Goal: Task Accomplishment & Management: Manage account settings

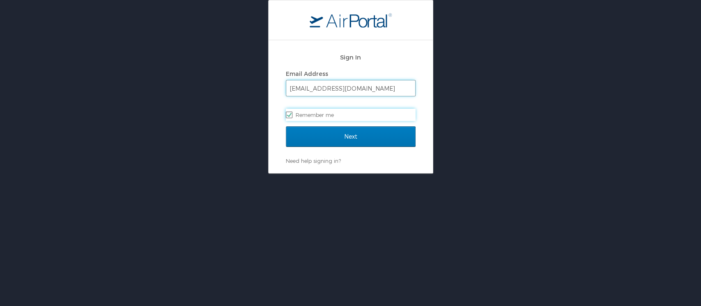
click at [326, 87] on input "mliss.hunter@cbtravel.com" at bounding box center [350, 88] width 129 height 16
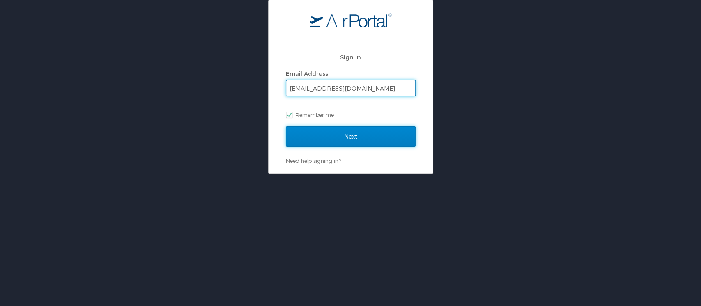
click at [336, 136] on input "Next" at bounding box center [351, 136] width 130 height 21
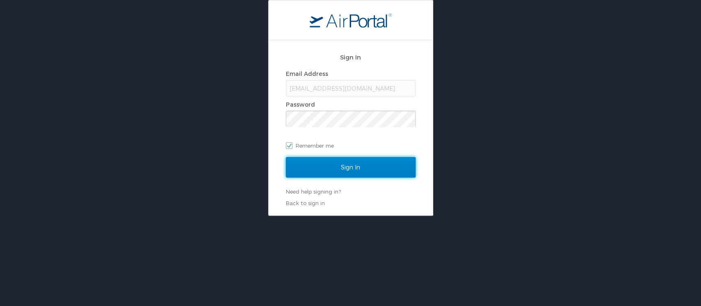
click at [353, 170] on input "Sign In" at bounding box center [351, 167] width 130 height 21
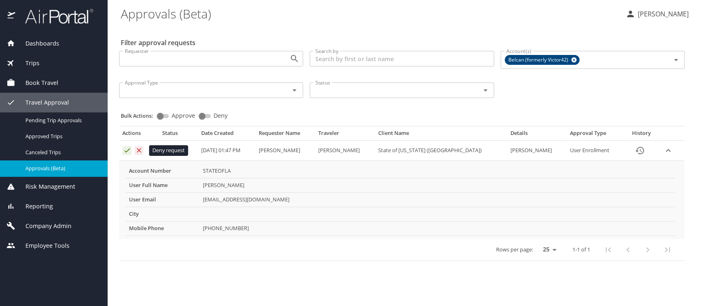
click at [142, 148] on icon "Approval table" at bounding box center [139, 151] width 8 height 8
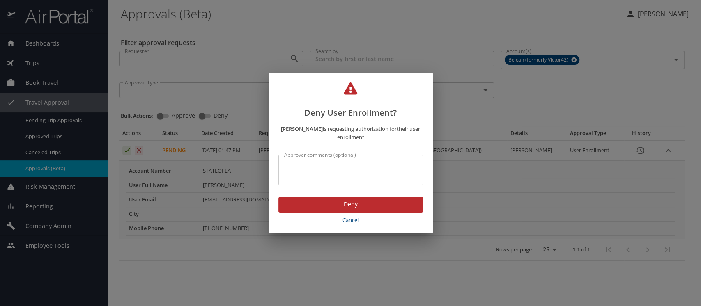
click at [337, 203] on span "Deny" at bounding box center [350, 205] width 131 height 10
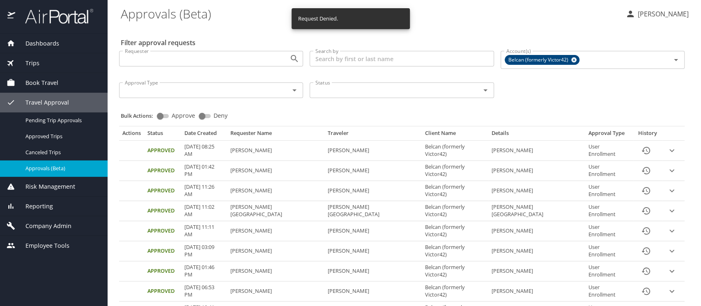
click at [41, 227] on span "Company Admin" at bounding box center [43, 226] width 56 height 9
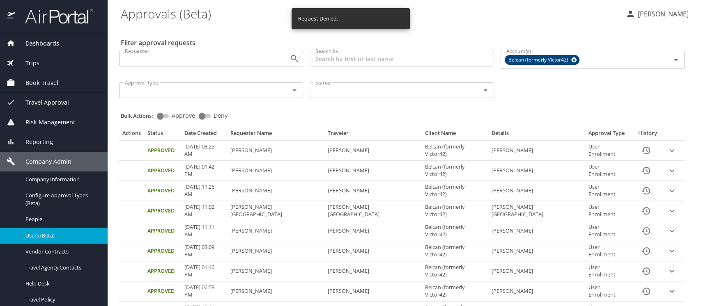
click at [39, 234] on span "Users (Beta)" at bounding box center [61, 236] width 72 height 8
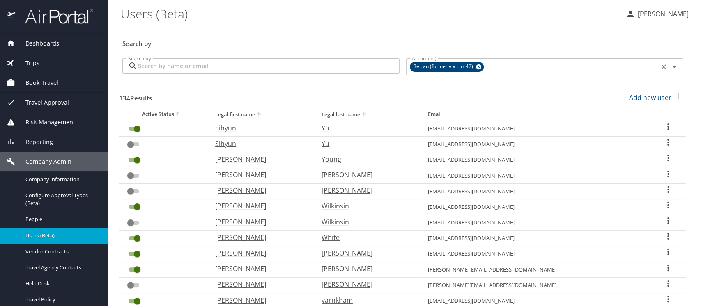
click at [476, 66] on icon at bounding box center [479, 66] width 6 height 9
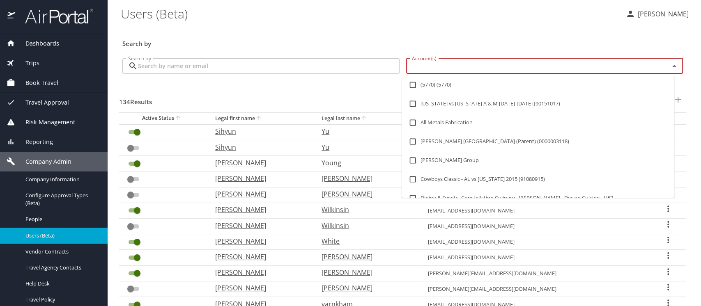
click at [432, 62] on input "Account(s)" at bounding box center [533, 66] width 248 height 11
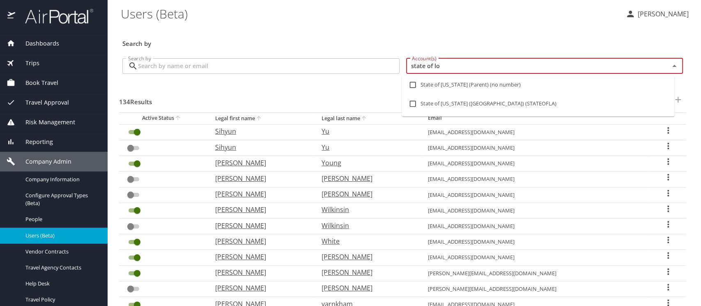
type input "state of lou"
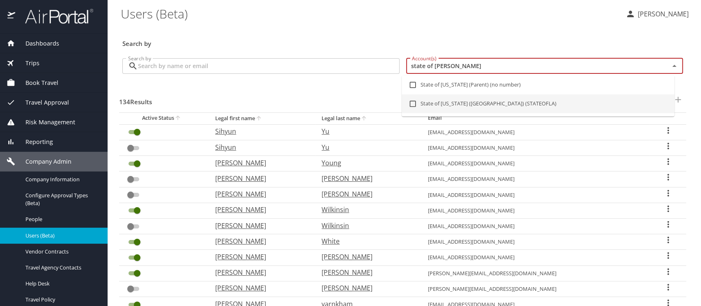
click at [411, 102] on input "checkbox" at bounding box center [413, 104] width 16 height 16
checkbox input "true"
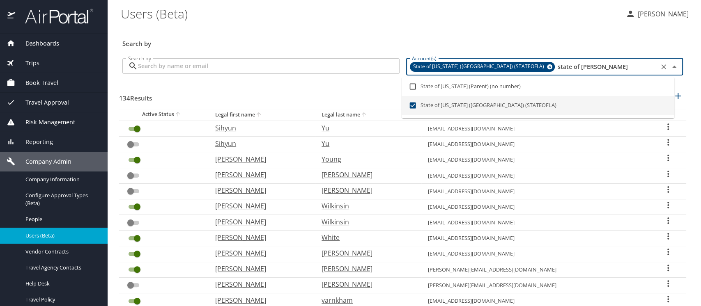
type input "state of lou"
checkbox input "true"
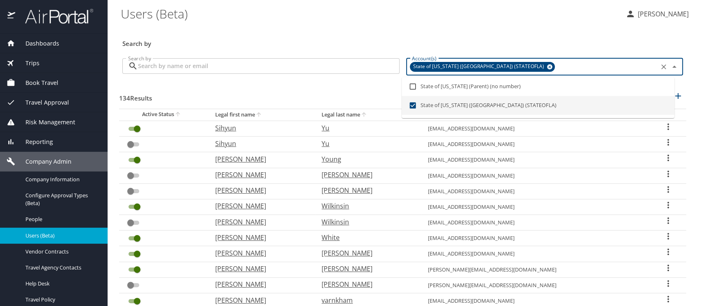
checkbox input "true"
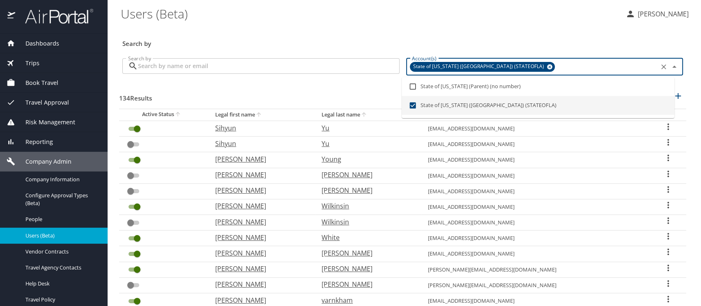
checkbox input "true"
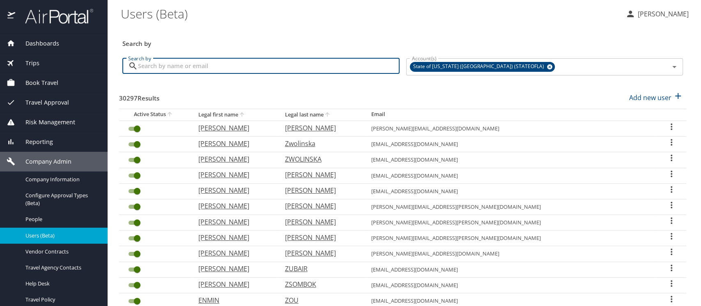
click at [157, 68] on input "Search by" at bounding box center [269, 66] width 262 height 16
click at [160, 69] on input "Search by" at bounding box center [269, 66] width 262 height 16
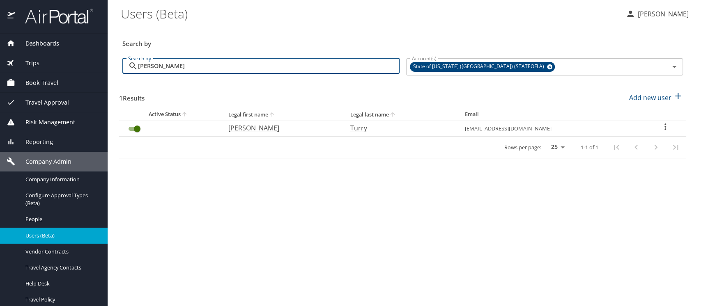
type input "adam turry"
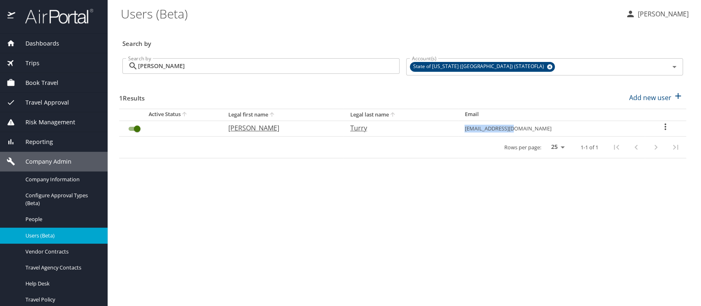
drag, startPoint x: 511, startPoint y: 128, endPoint x: 566, endPoint y: 132, distance: 54.8
click at [566, 132] on td "aturry@lsuhsc.edu" at bounding box center [551, 129] width 186 height 16
copy td "aturry@lsuhsc.edu"
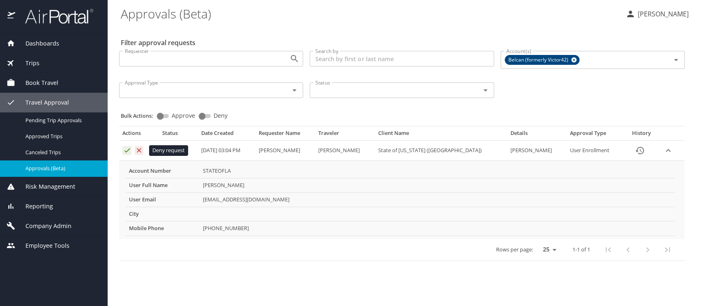
click at [139, 149] on icon "Approval table" at bounding box center [139, 151] width 8 height 8
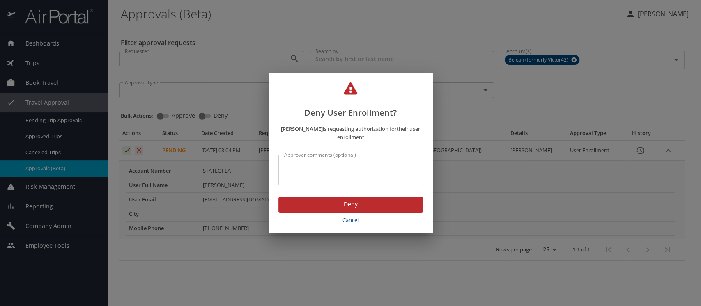
click at [374, 207] on span "Deny" at bounding box center [350, 205] width 131 height 10
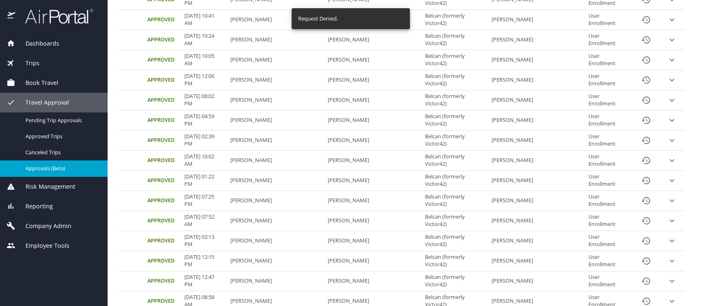
scroll to position [361, 0]
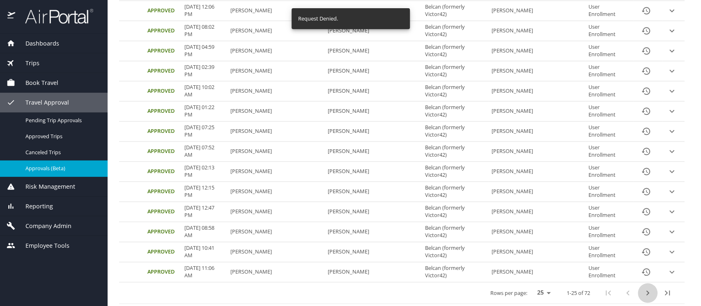
click at [643, 290] on icon "next page" at bounding box center [648, 293] width 10 height 10
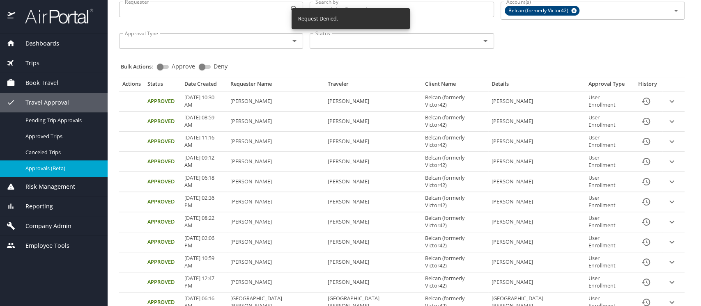
scroll to position [0, 0]
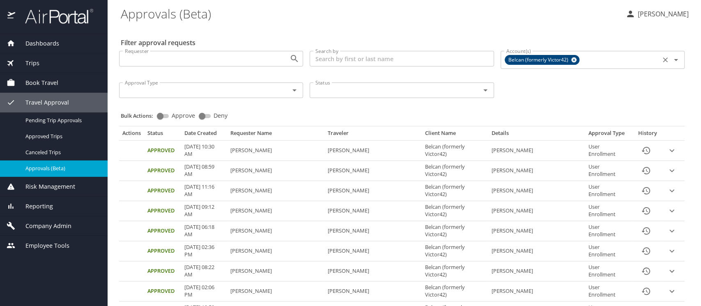
drag, startPoint x: 568, startPoint y: 57, endPoint x: 502, endPoint y: 56, distance: 66.1
click at [571, 57] on icon at bounding box center [574, 59] width 6 height 9
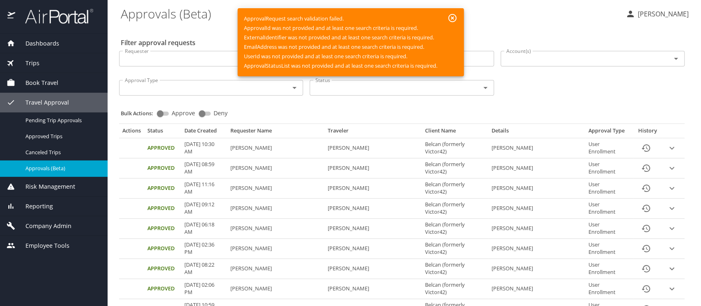
click at [453, 16] on icon "button" at bounding box center [452, 18] width 10 height 10
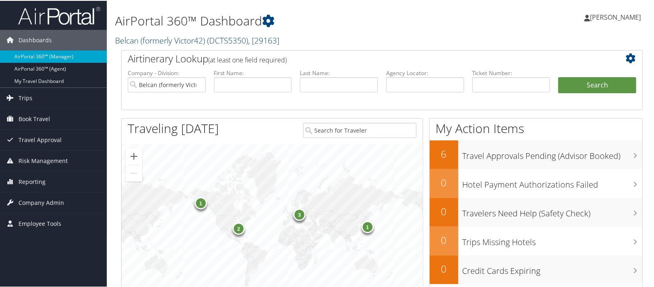
click at [132, 41] on link "Belcan (formerly Victor42) ( DCTS5350 ) , [ 29163 ]" at bounding box center [197, 39] width 164 height 11
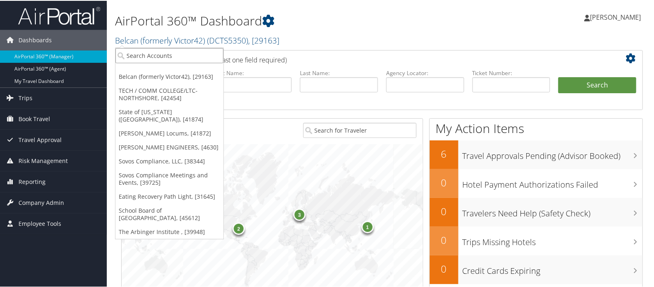
click at [129, 58] on input "search" at bounding box center [169, 54] width 108 height 15
type input "state of l"
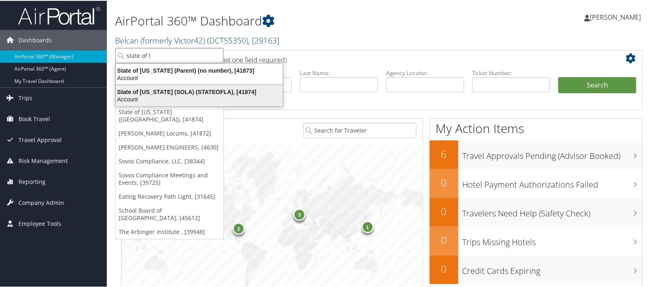
click at [146, 93] on div "State of Louisiana (SOLA) (STATEOFLA), [41874]" at bounding box center [199, 90] width 177 height 7
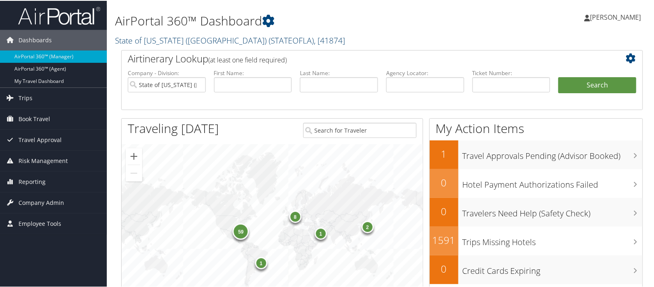
click at [136, 39] on link "State of [US_STATE] (SOLA) ( STATEOFLA ) , [ 41874 ]" at bounding box center [230, 39] width 230 height 11
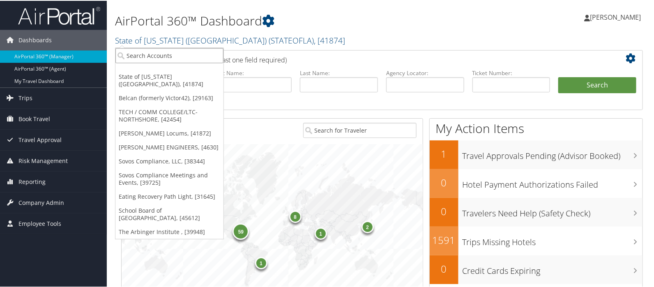
paste input "LSU/LSU HEALTH SCIENCES CTR- N O"
type input "LSU/LSU HEALTH SCIENCES CTR- N O"
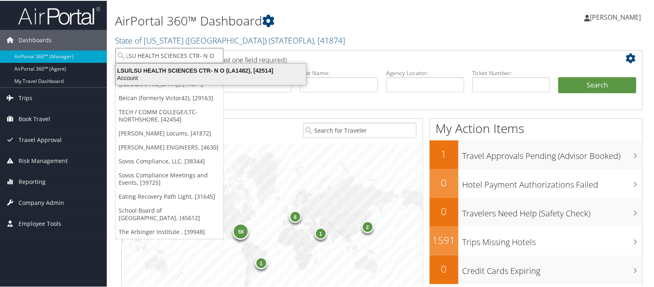
click at [178, 69] on div "LSU/LSU HEALTH SCIENCES CTR- N O (LA1482), [42514]" at bounding box center [211, 69] width 200 height 7
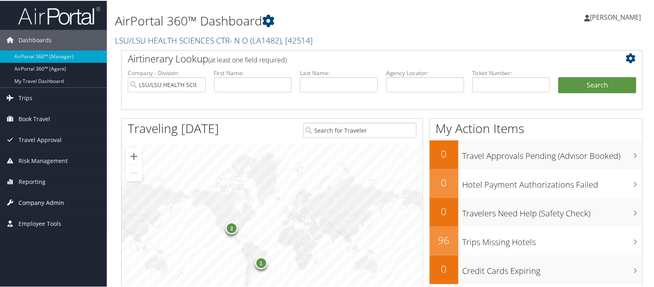
click at [26, 201] on span "Company Admin" at bounding box center [41, 202] width 46 height 21
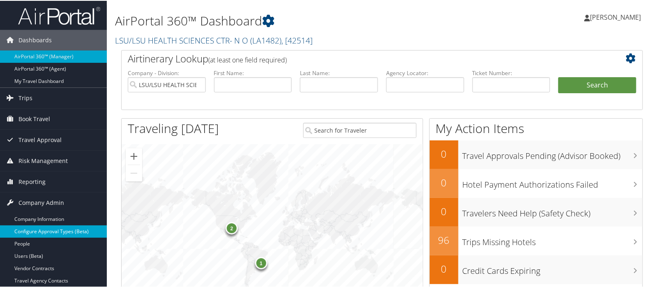
click at [33, 232] on link "Configure Approval Types (Beta)" at bounding box center [53, 231] width 107 height 12
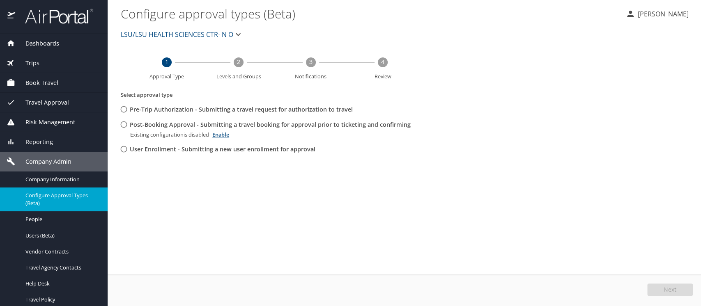
click at [124, 124] on input "Post-Booking Approval - Submitting a travel booking for approval prior to ticke…" at bounding box center [123, 124] width 15 height 15
radio input "true"
click at [682, 288] on button "Edit" at bounding box center [671, 290] width 44 height 12
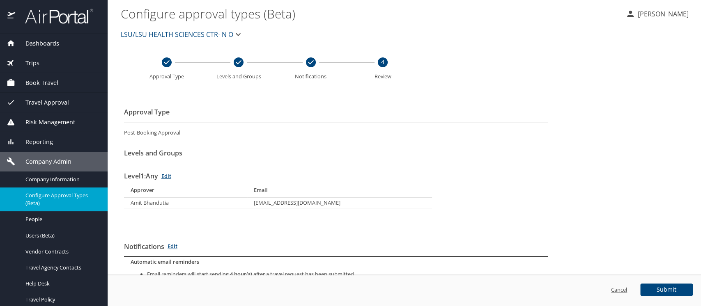
click at [620, 291] on link "Cancel" at bounding box center [619, 289] width 16 height 7
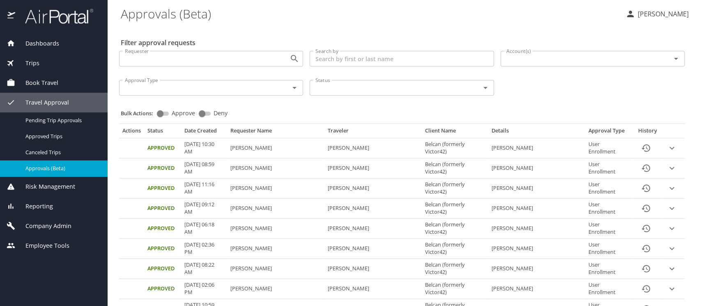
click at [50, 225] on span "Company Admin" at bounding box center [43, 226] width 56 height 9
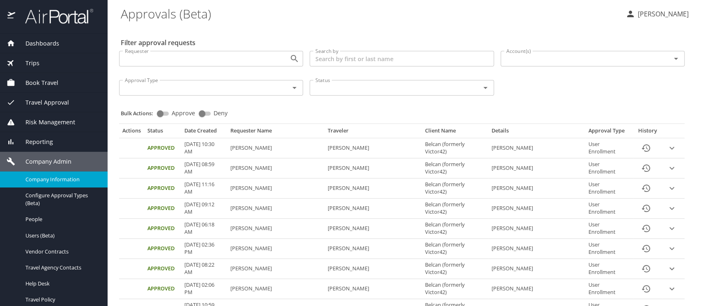
click at [39, 181] on span "Company Information" at bounding box center [61, 180] width 72 height 8
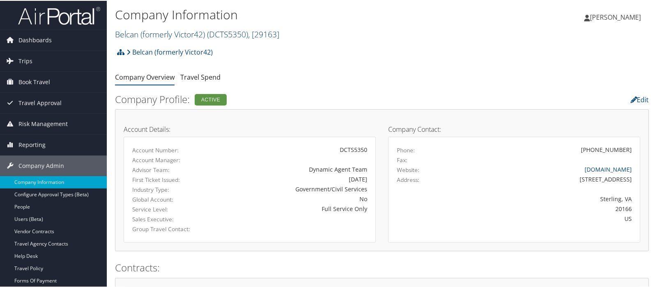
click at [135, 36] on link "Belcan (formerly Victor42) ( DCTS5350 ) , [ 29163 ]" at bounding box center [197, 33] width 164 height 11
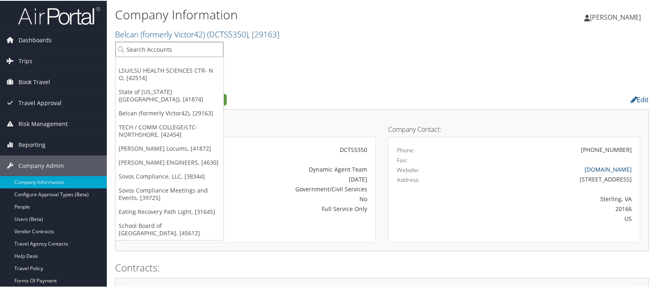
click at [133, 46] on input "search" at bounding box center [169, 48] width 108 height 15
type input "t"
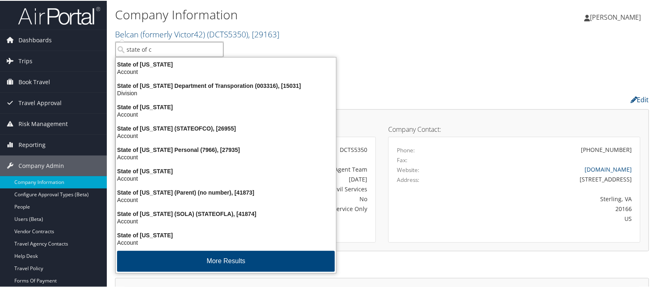
type input "state of co"
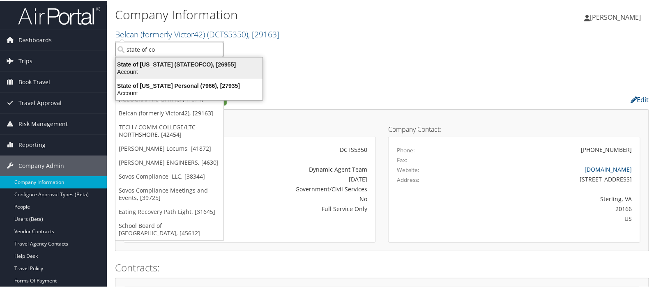
click at [151, 61] on div "State of [US_STATE] (STATEOFCO), [26955]" at bounding box center [189, 63] width 156 height 7
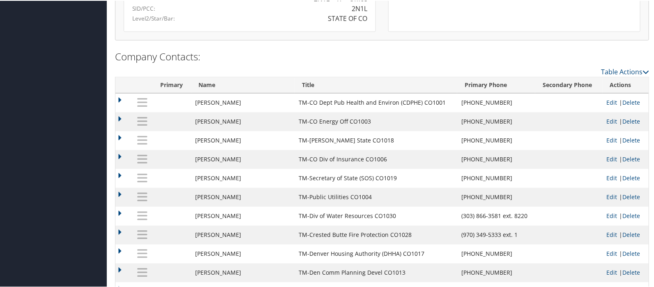
scroll to position [684, 0]
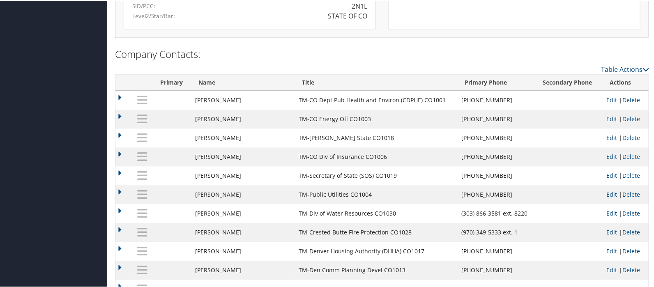
click at [607, 134] on link "Edit" at bounding box center [612, 137] width 11 height 8
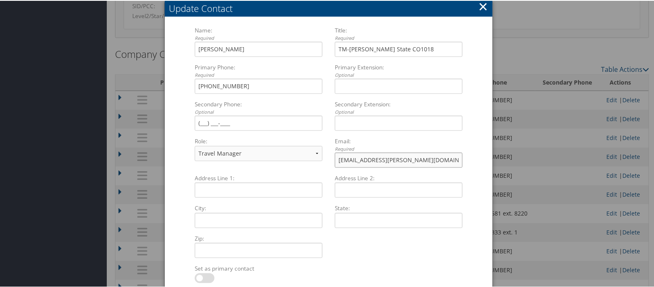
drag, startPoint x: 402, startPoint y: 155, endPoint x: 333, endPoint y: 159, distance: 69.5
click at [335, 159] on input "sguillen@adams.edu" at bounding box center [399, 159] width 128 height 15
click at [481, 6] on button "×" at bounding box center [482, 6] width 9 height 16
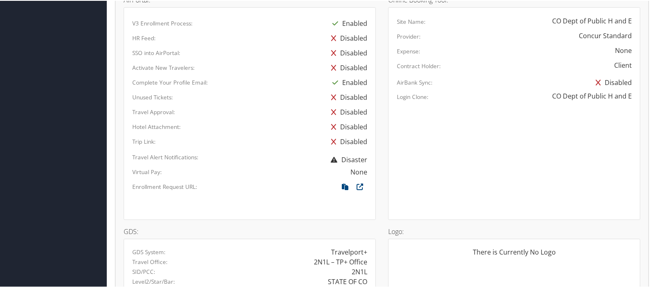
scroll to position [410, 0]
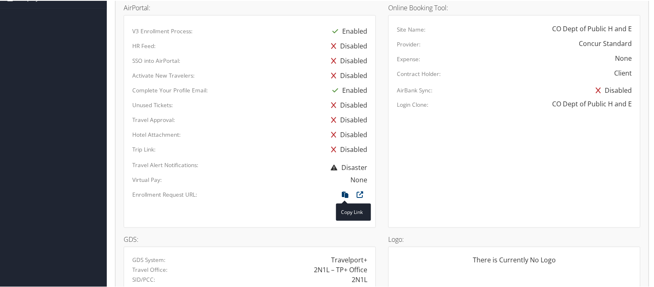
click at [340, 192] on icon at bounding box center [345, 196] width 15 height 11
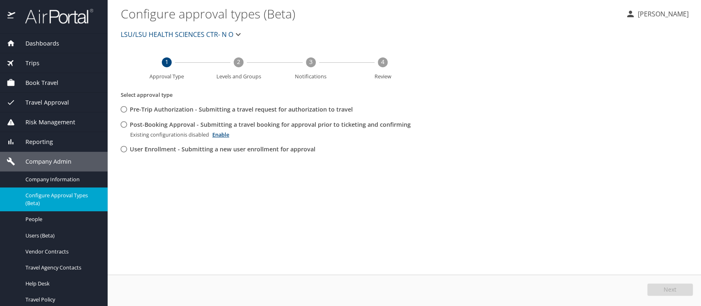
click at [130, 31] on span "LSU/LSU HEALTH SCIENCES CTR- N O" at bounding box center [177, 34] width 113 height 11
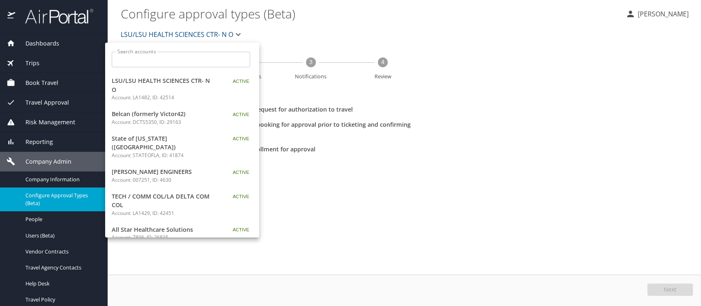
click at [140, 60] on input "Search accounts" at bounding box center [183, 60] width 133 height 16
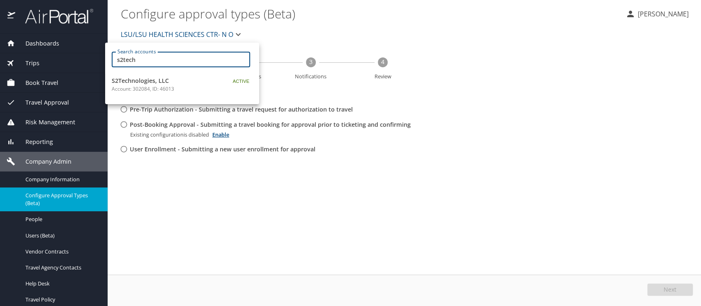
type input "s2tech"
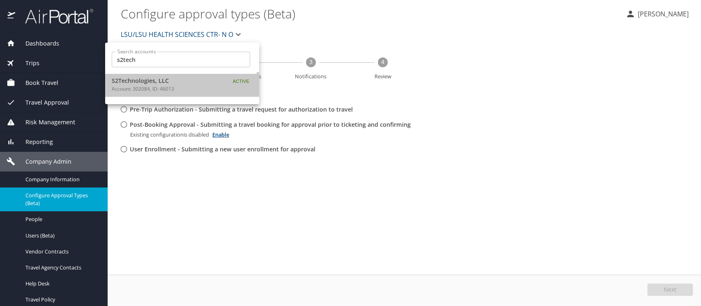
click at [142, 78] on span "S2Technologies, LLC" at bounding box center [163, 80] width 103 height 9
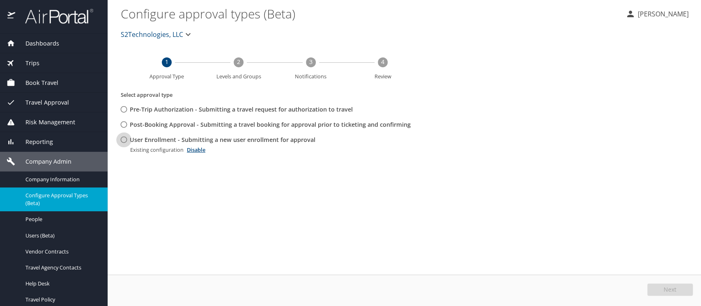
click at [122, 140] on input "User Enrollment - Submitting a new user enrollment for approval" at bounding box center [123, 139] width 15 height 15
radio input "true"
click at [672, 291] on span "Edit" at bounding box center [671, 290] width 11 height 6
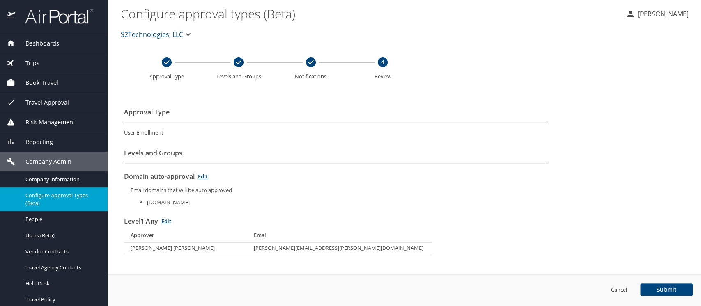
click at [169, 218] on link "Edit" at bounding box center [166, 221] width 10 height 7
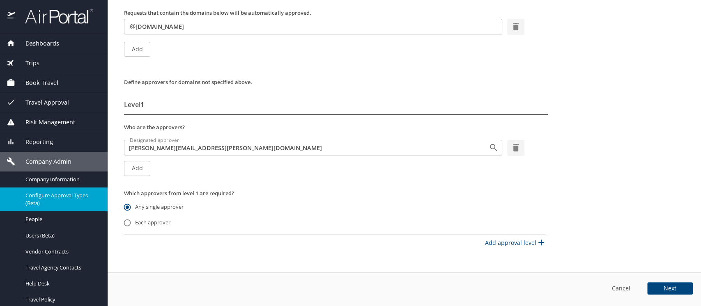
scroll to position [120, 0]
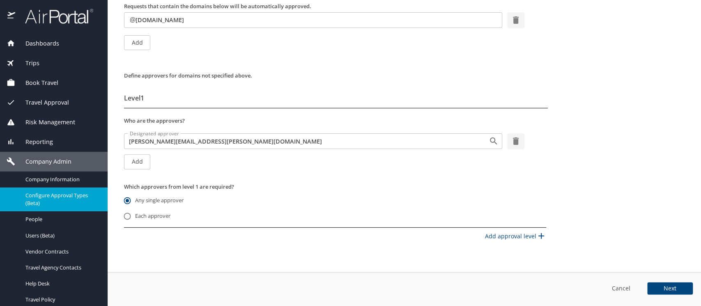
click at [132, 160] on span "Add" at bounding box center [137, 162] width 13 height 10
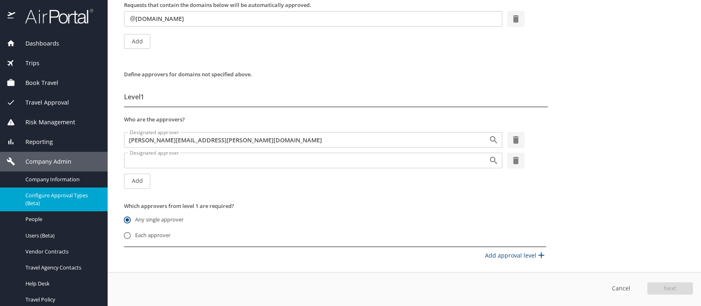
click at [145, 163] on input "Designated approver" at bounding box center [300, 160] width 349 height 11
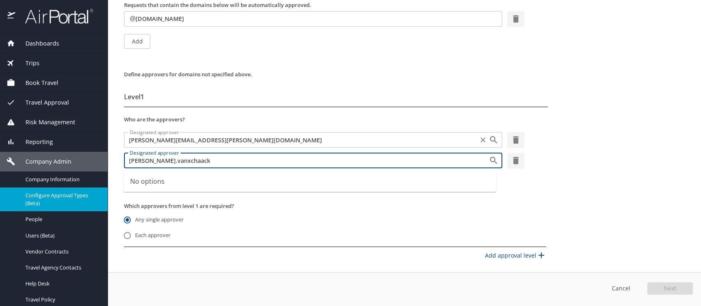
type input "gina.vanxchaack"
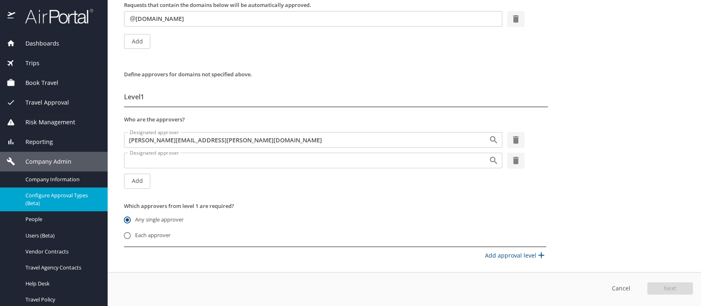
click at [141, 159] on input "Designated approver" at bounding box center [300, 160] width 349 height 11
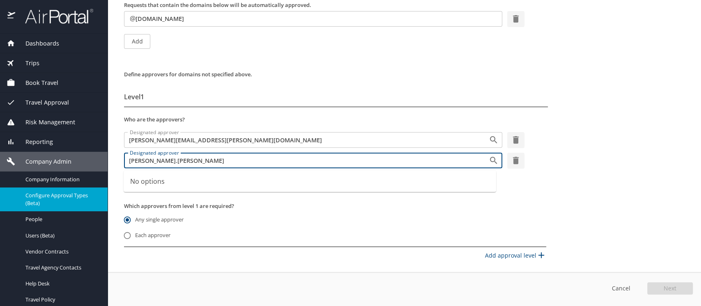
type input "gina.vanschaack"
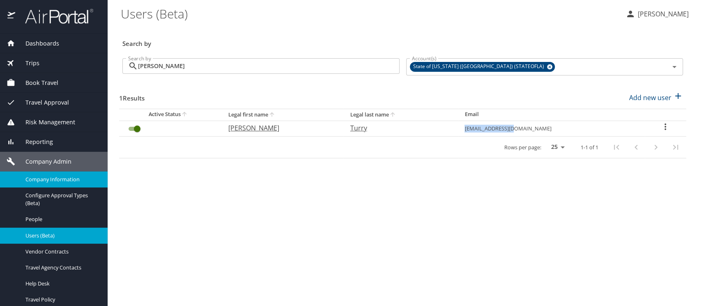
click at [45, 180] on span "Company Information" at bounding box center [61, 180] width 72 height 8
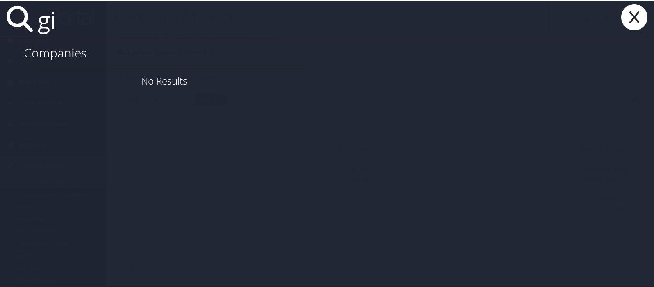
type input "g"
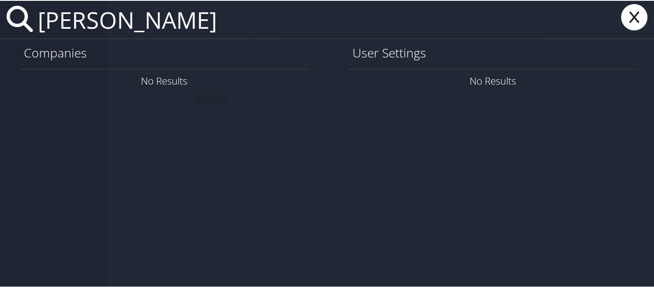
type input "[PERSON_NAME]"
click at [635, 22] on icon at bounding box center [634, 16] width 33 height 26
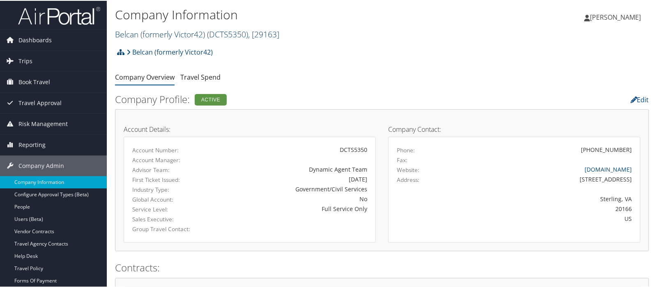
click at [148, 30] on link "Belcan (formerly Victor42) ( DCTS5350 ) , [ 29163 ]" at bounding box center [197, 33] width 164 height 11
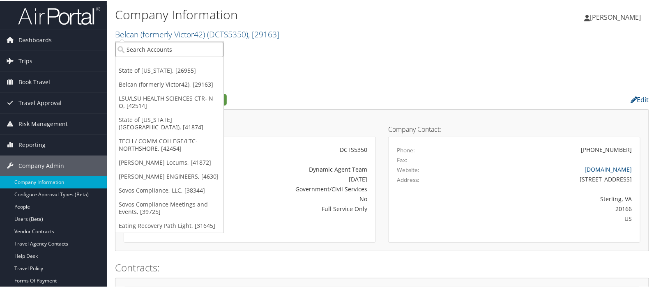
click at [146, 46] on input "search" at bounding box center [169, 48] width 108 height 15
type input "state of l"
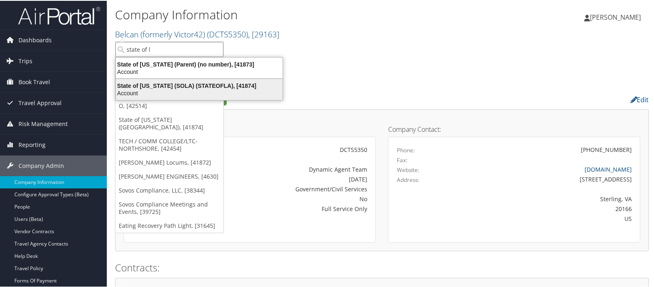
click at [158, 81] on div "State of Louisiana (SOLA) (STATEOFLA), [41874]" at bounding box center [199, 84] width 177 height 7
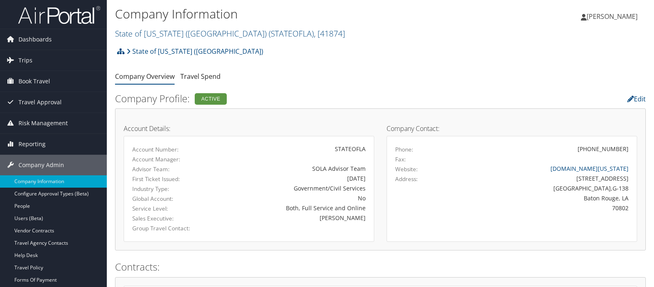
scroll to position [137, 0]
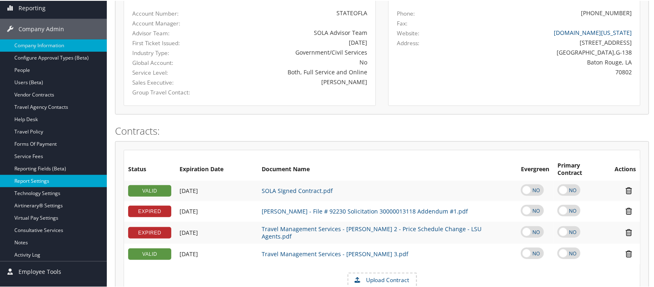
click at [31, 179] on link "Report Settings" at bounding box center [53, 180] width 107 height 12
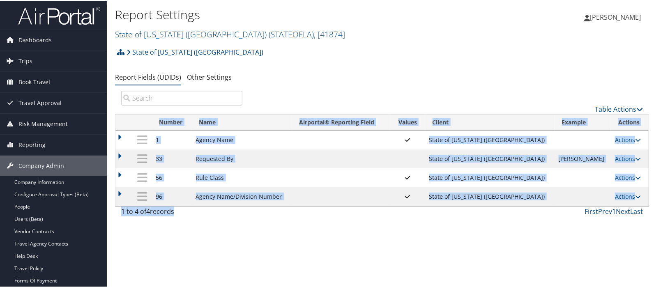
drag, startPoint x: 109, startPoint y: 137, endPoint x: 466, endPoint y: 212, distance: 364.7
click at [466, 212] on div "Report Settings State of Louisiana (SOLA) ( STATEOFLA ) , [ 41874 ] State of Lo…" at bounding box center [382, 143] width 550 height 287
copy div "Loading... Number Name Airportal® Reporting Field Values Client Example Notes A…"
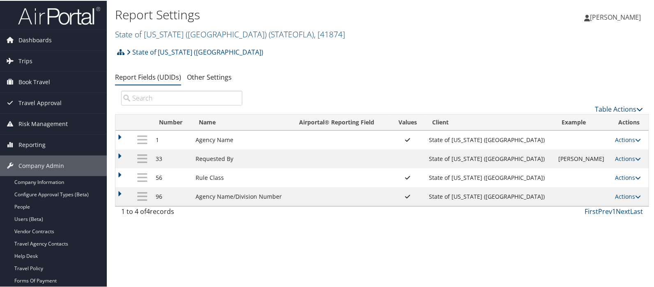
click at [301, 85] on div "State of Louisiana (SOLA) Account Structure State of Louisiana (SOLA) (STATEOFL…" at bounding box center [382, 131] width 534 height 177
click at [149, 34] on link "State of Louisiana (SOLA) ( STATEOFLA ) , [ 41874 ]" at bounding box center [230, 33] width 230 height 11
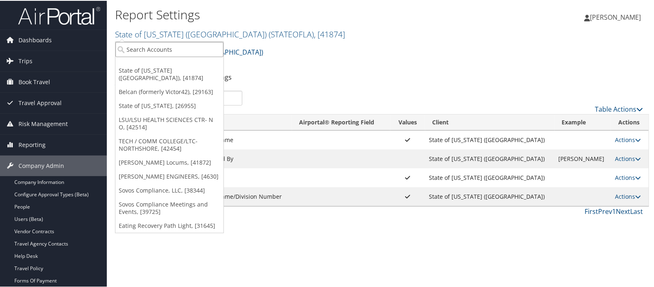
click at [143, 45] on input "search" at bounding box center [169, 48] width 108 height 15
type input "belcan"
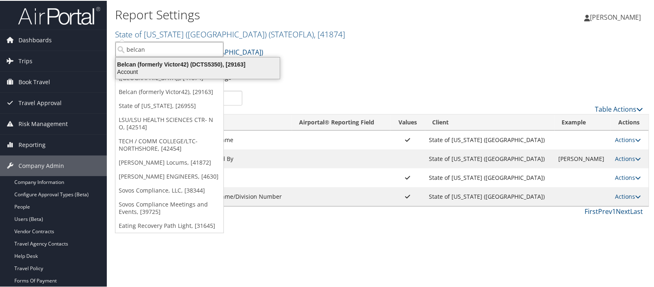
click at [134, 62] on div "Belcan (formerly Victor42) (DCTS5350), [29163]" at bounding box center [198, 63] width 174 height 7
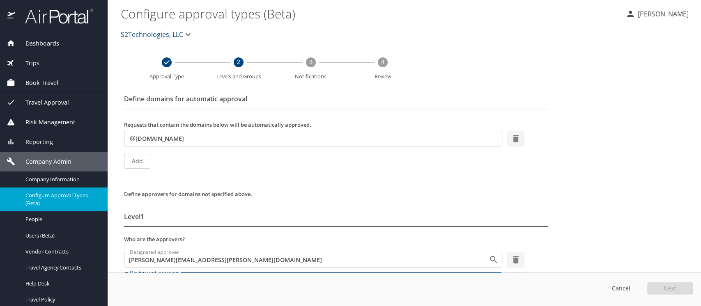
scroll to position [120, 0]
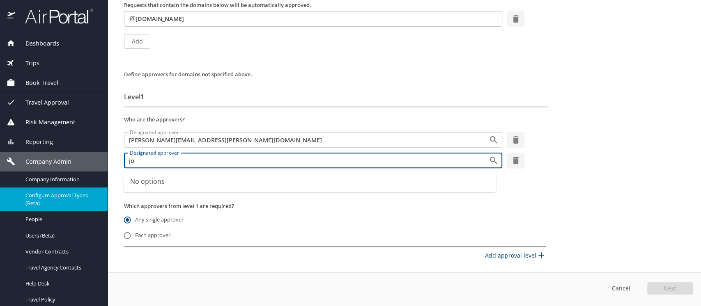
type input "j"
click at [382, 67] on div "Define domains for automatic approval Requests that contain the domains below w…" at bounding box center [404, 147] width 567 height 356
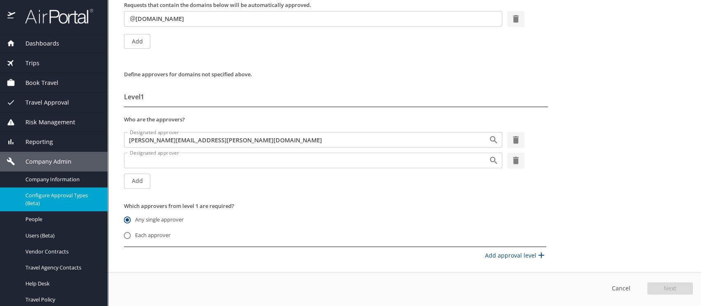
drag, startPoint x: 137, startPoint y: 155, endPoint x: 130, endPoint y: 159, distance: 8.3
click at [130, 159] on input "Designated approver" at bounding box center [300, 160] width 349 height 11
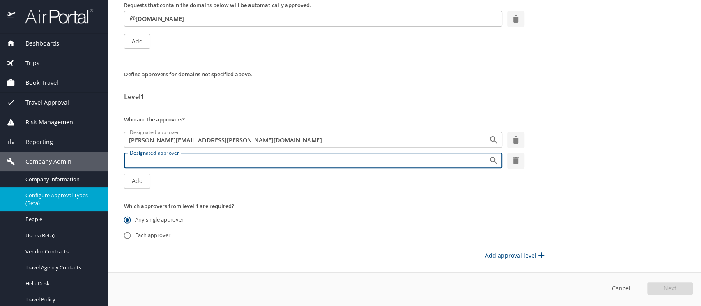
paste input "[EMAIL_ADDRESS][DOMAIN_NAME]"
click at [140, 159] on input "[EMAIL_ADDRESS][DOMAIN_NAME]" at bounding box center [300, 160] width 349 height 11
type input "[EMAIL_ADDRESS][DOMAIN_NAME]"
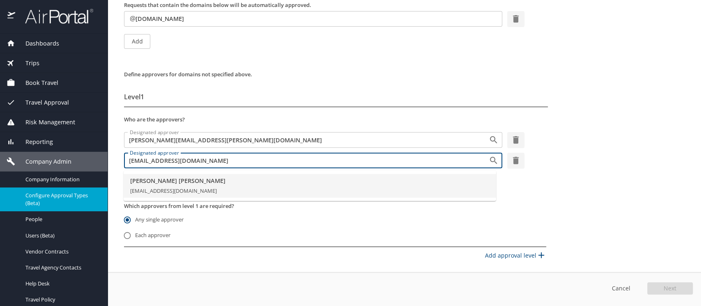
click at [146, 182] on span "Jeorgina Van Schaack" at bounding box center [309, 181] width 359 height 9
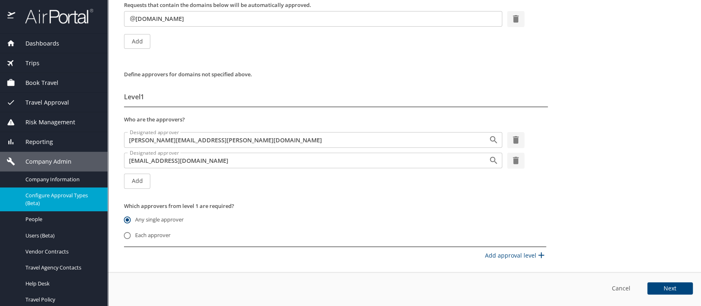
click at [670, 289] on span "Next" at bounding box center [670, 289] width 13 height 6
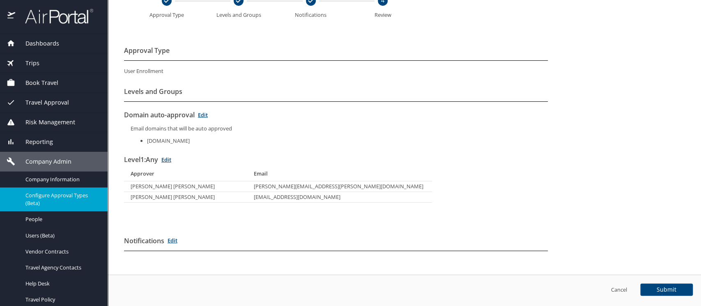
scroll to position [61, 0]
click at [670, 289] on span "Submit" at bounding box center [667, 290] width 20 height 6
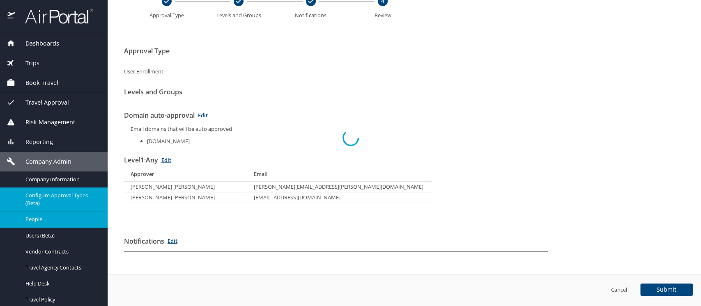
scroll to position [0, 0]
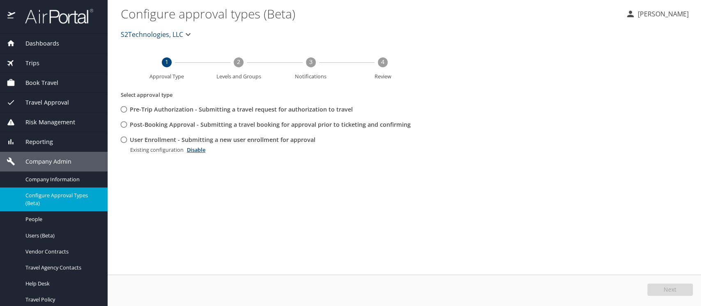
click at [35, 100] on span "Travel Approval" at bounding box center [42, 102] width 54 height 9
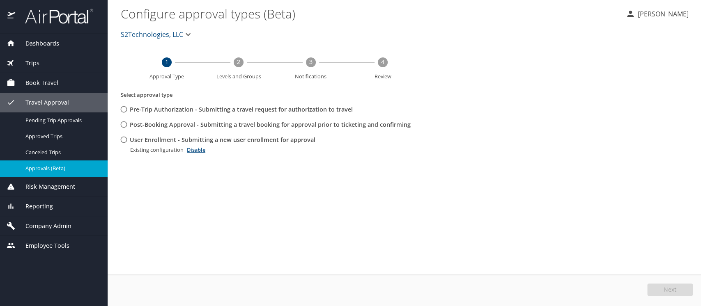
click at [43, 166] on span "Approvals (Beta)" at bounding box center [61, 169] width 72 height 8
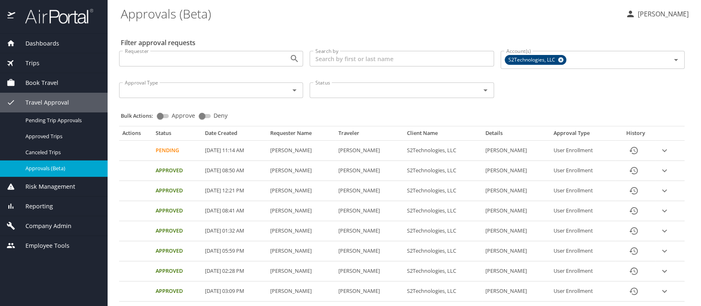
click at [662, 150] on icon "expand row" at bounding box center [664, 150] width 5 height 3
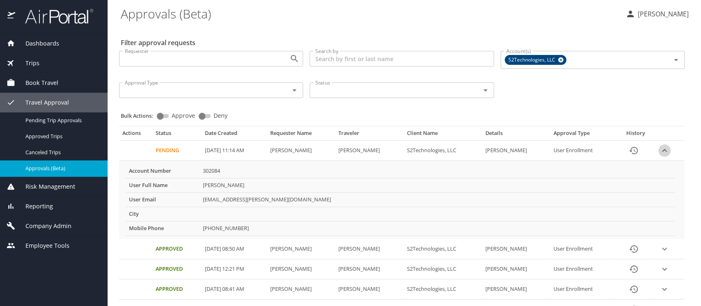
click at [662, 150] on icon "expand row" at bounding box center [664, 150] width 5 height 3
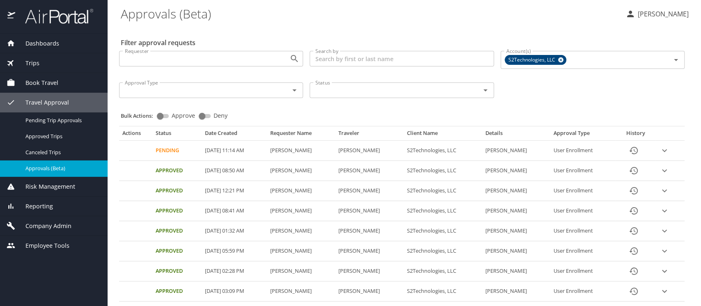
click at [167, 115] on input "Approve" at bounding box center [160, 116] width 30 height 10
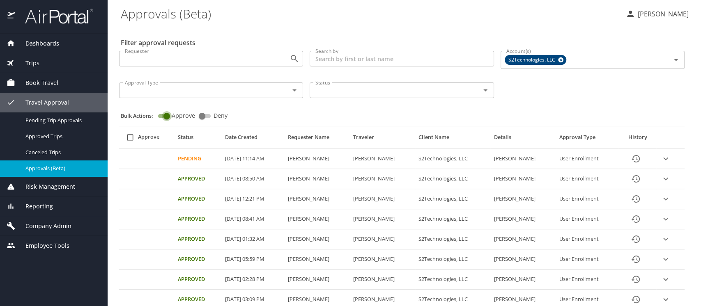
click at [162, 115] on input "Approve" at bounding box center [167, 116] width 30 height 10
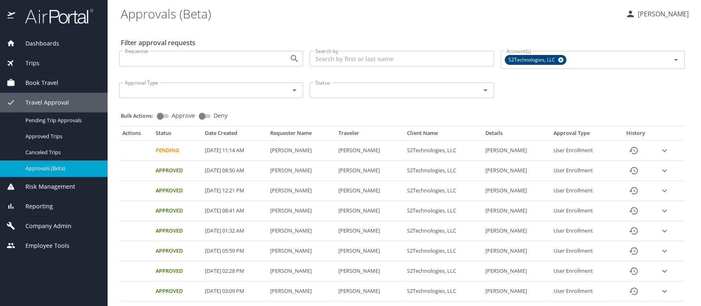
click at [632, 147] on icon "History" at bounding box center [634, 150] width 8 height 7
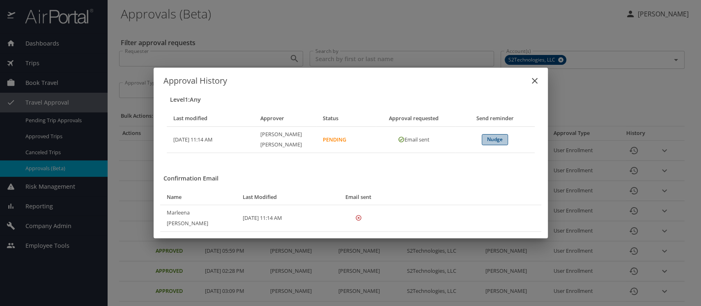
click at [495, 144] on span "Nudge" at bounding box center [494, 139] width 25 height 9
click at [534, 86] on icon "close" at bounding box center [535, 81] width 10 height 10
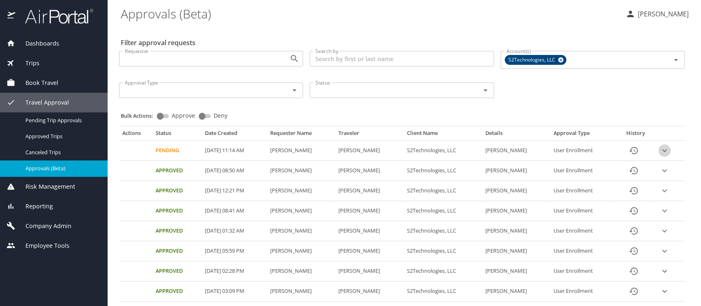
click at [660, 149] on icon "expand row" at bounding box center [665, 151] width 10 height 10
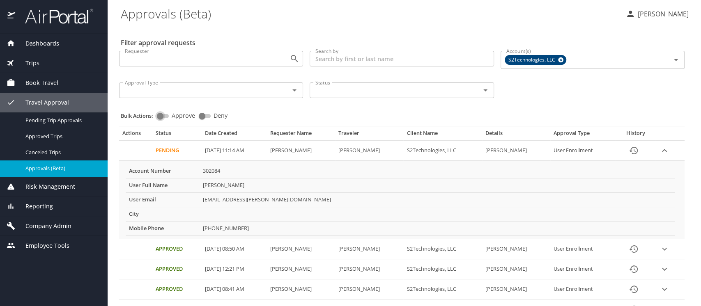
click at [168, 115] on input "Approve" at bounding box center [160, 116] width 30 height 10
checkbox input "true"
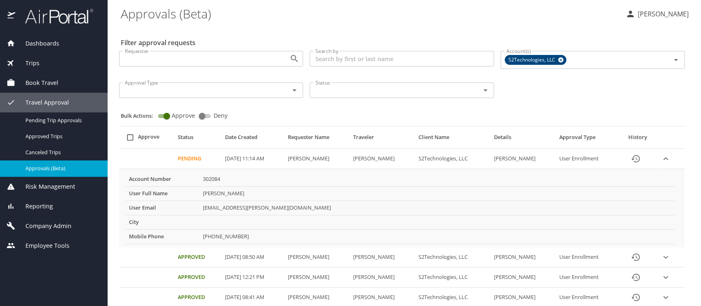
click at [130, 136] on input "select all approval requests" at bounding box center [130, 138] width 16 height 16
click at [131, 138] on input "select all approval requests" at bounding box center [130, 138] width 16 height 16
click at [502, 25] on \(Beta\) "Approvals (Beta)" at bounding box center [370, 13] width 498 height 25
click at [383, 97] on div "Status" at bounding box center [402, 91] width 184 height 16
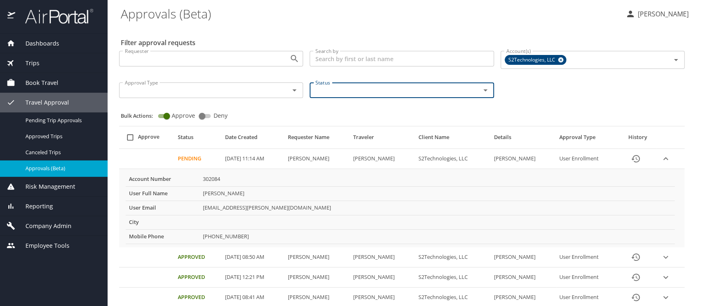
click at [509, 103] on div "Bulk Actions: Approve Deny" at bounding box center [404, 112] width 567 height 18
click at [394, 197] on td "Marleena Moxley" at bounding box center [437, 194] width 475 height 14
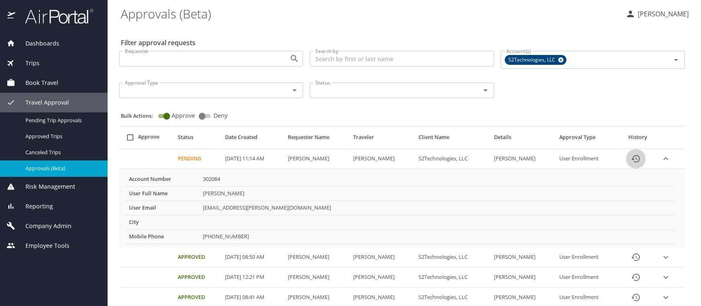
click at [632, 159] on icon "History" at bounding box center [636, 158] width 8 height 7
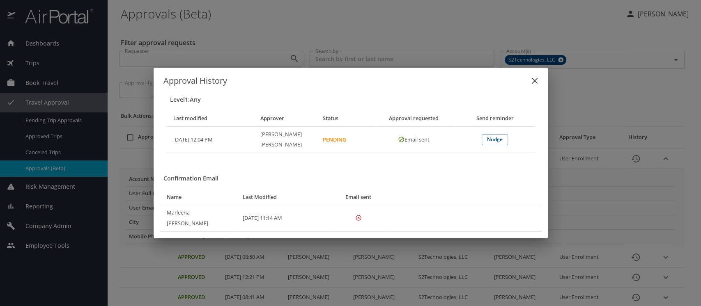
click at [535, 86] on icon "close" at bounding box center [535, 81] width 10 height 10
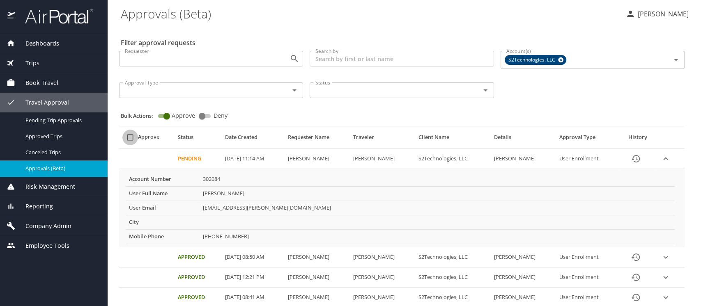
click at [131, 138] on input "select all approval requests" at bounding box center [130, 138] width 16 height 16
click at [130, 136] on input "select all approval requests" at bounding box center [130, 138] width 16 height 16
checkbox input "false"
click at [334, 25] on \(Beta\) "Approvals (Beta)" at bounding box center [370, 13] width 498 height 25
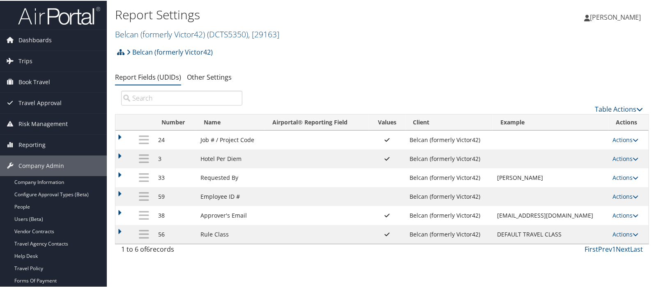
click at [34, 221] on link "Users (Beta)" at bounding box center [53, 218] width 107 height 12
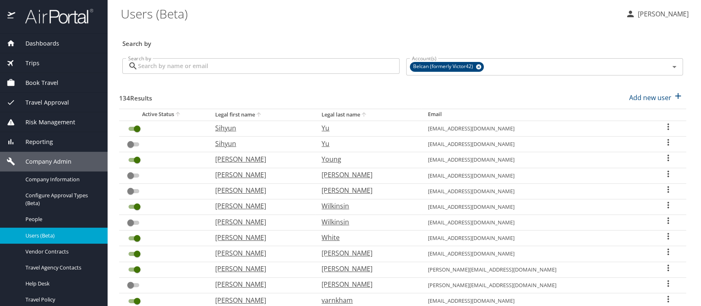
click at [160, 64] on input "Search by" at bounding box center [269, 66] width 262 height 16
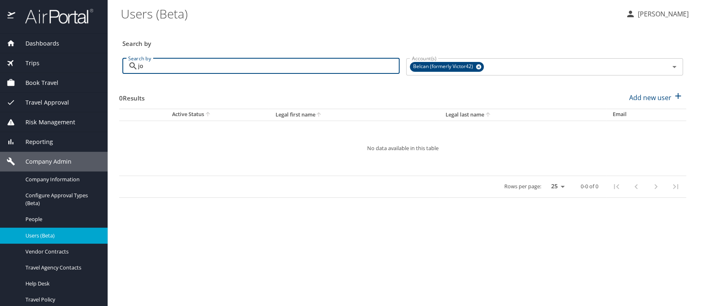
type input "j"
type input "g"
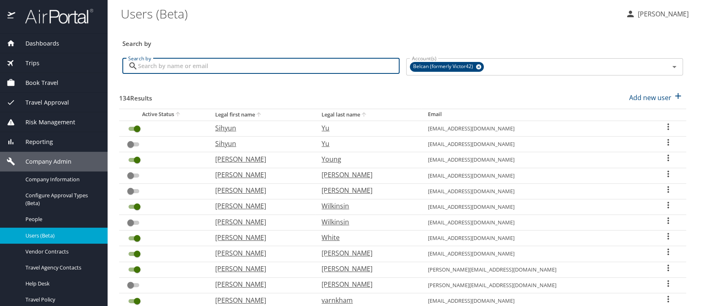
scroll to position [146, 0]
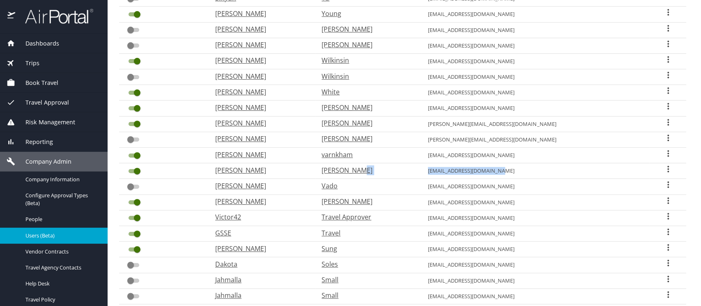
drag, startPoint x: 470, startPoint y: 168, endPoint x: 558, endPoint y: 168, distance: 87.9
click at [558, 168] on tr "Jeorgina Van Schaack jvanschaack@belcangov.com" at bounding box center [402, 171] width 567 height 16
copy tr "[EMAIL_ADDRESS][DOMAIN_NAME]"
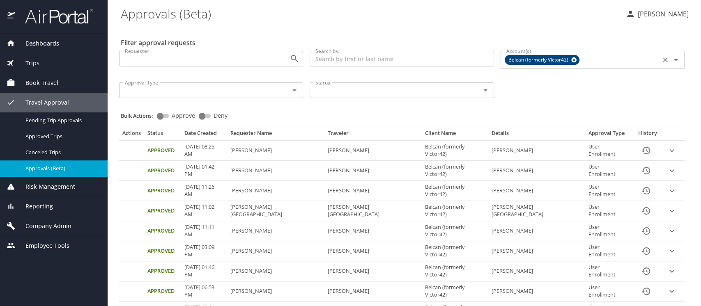
click at [571, 60] on icon at bounding box center [574, 59] width 6 height 9
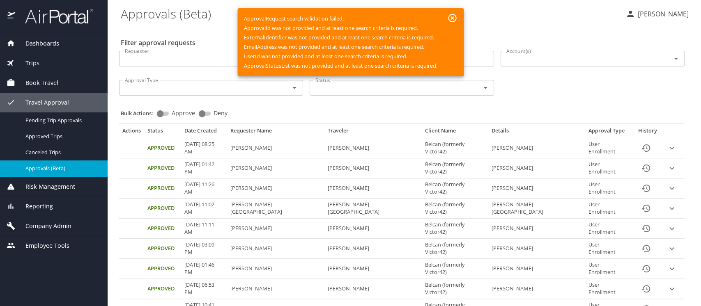
click at [527, 57] on input "Account(s)" at bounding box center [580, 58] width 155 height 11
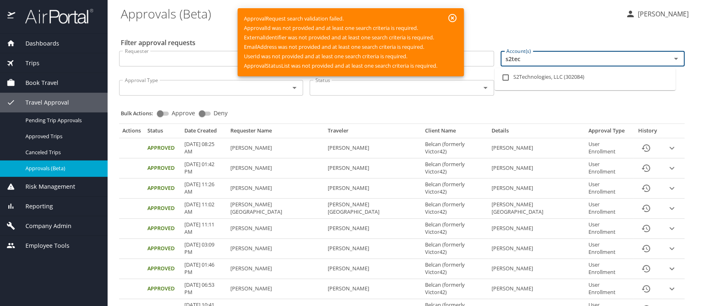
type input "s2tech"
click at [506, 77] on input "checkbox" at bounding box center [506, 78] width 16 height 16
checkbox input "true"
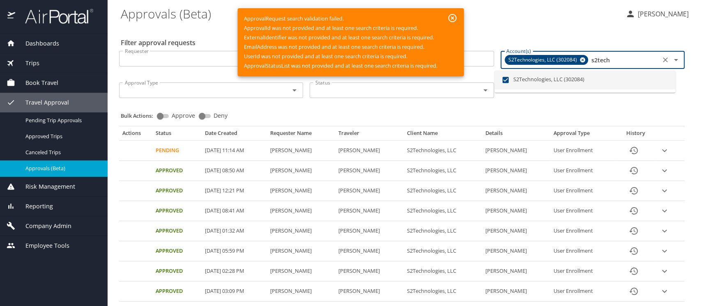
type input "s2tech"
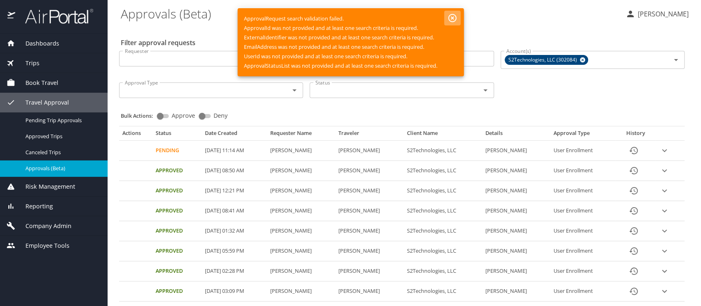
click at [453, 20] on icon "button" at bounding box center [452, 18] width 10 height 10
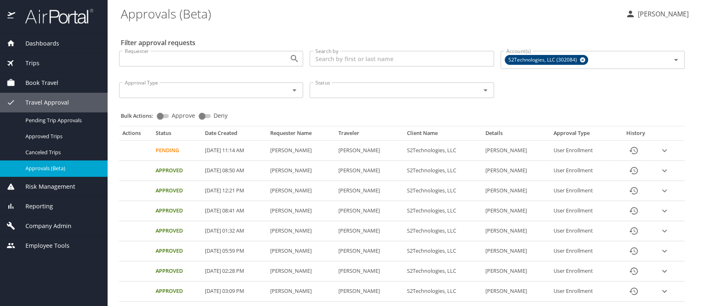
click at [39, 226] on span "Company Admin" at bounding box center [43, 226] width 56 height 9
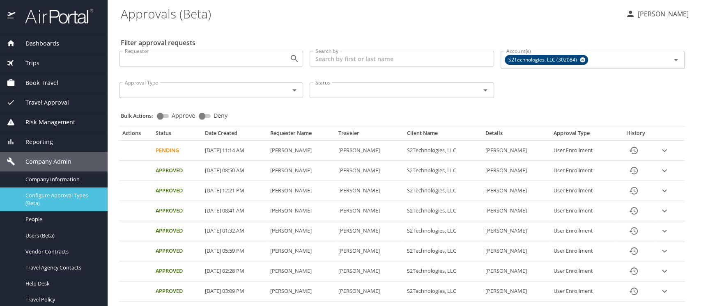
click at [48, 197] on span "Configure Approval Types (Beta)" at bounding box center [61, 200] width 72 height 16
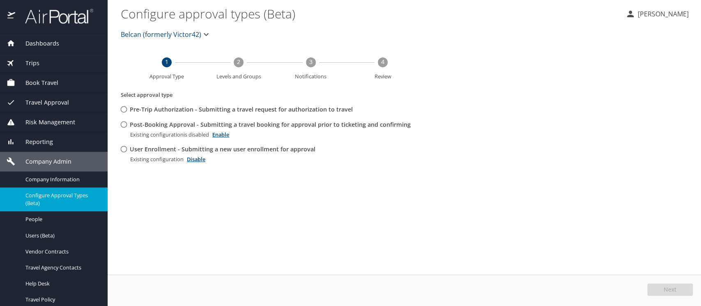
click at [122, 126] on input "Post-Booking Approval - Submitting a travel booking for approval prior to ticke…" at bounding box center [123, 124] width 15 height 15
radio input "true"
click at [668, 287] on span "Edit" at bounding box center [671, 290] width 11 height 6
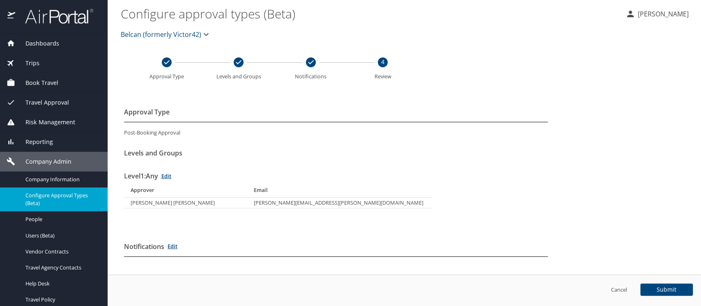
click at [668, 287] on span "Submit" at bounding box center [667, 290] width 20 height 6
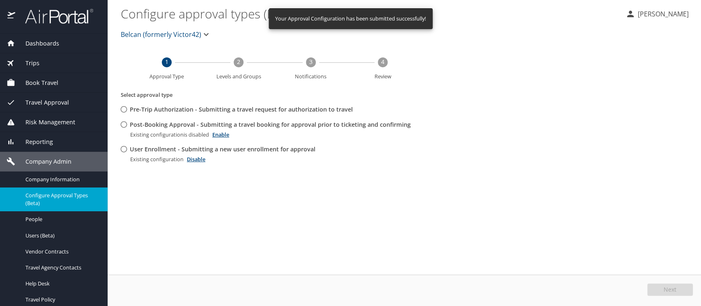
click at [124, 149] on input "User Enrollment - Submitting a new user enrollment for approval" at bounding box center [123, 149] width 15 height 15
radio input "true"
click at [670, 287] on span "Edit" at bounding box center [671, 290] width 11 height 6
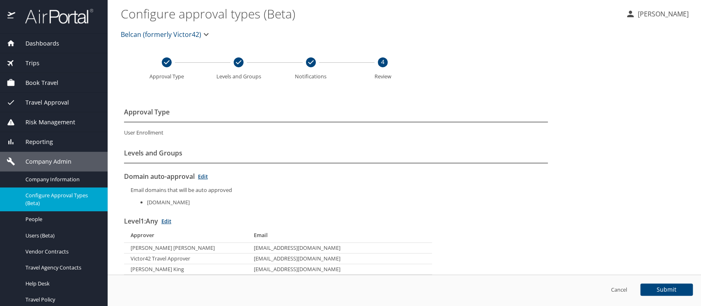
click at [153, 30] on span "Belcan (formerly Victor42)" at bounding box center [161, 34] width 80 height 11
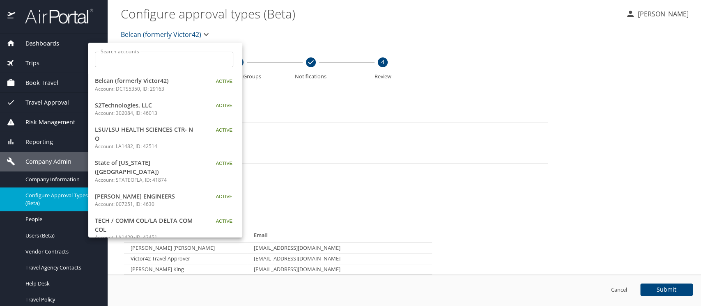
click at [139, 54] on input "Search accounts" at bounding box center [166, 60] width 133 height 16
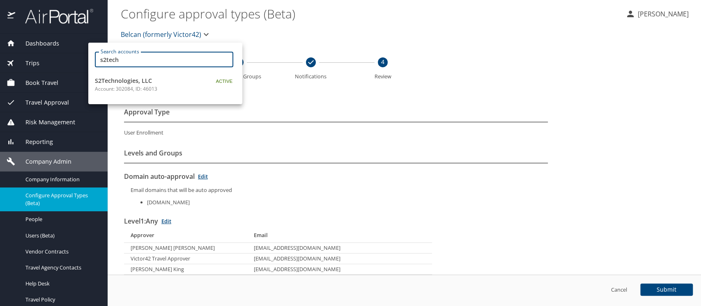
type input "s2tech"
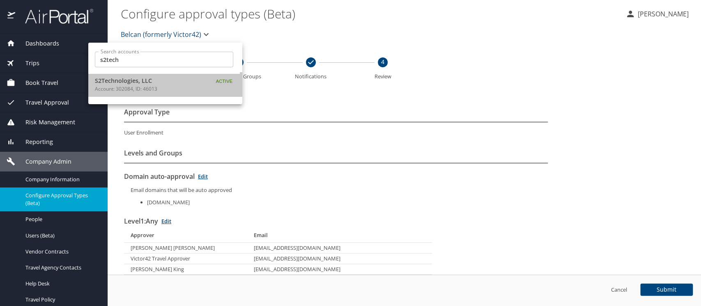
click at [128, 82] on span "S2Technologies, LLC" at bounding box center [146, 80] width 103 height 9
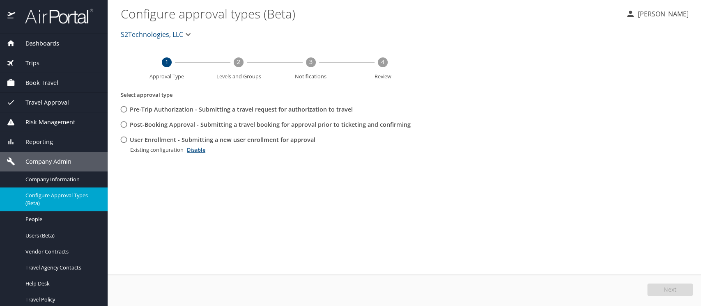
click at [122, 139] on input "User Enrollment - Submitting a new user enrollment for approval" at bounding box center [123, 139] width 15 height 15
radio input "true"
click at [674, 287] on span "Edit" at bounding box center [671, 290] width 11 height 6
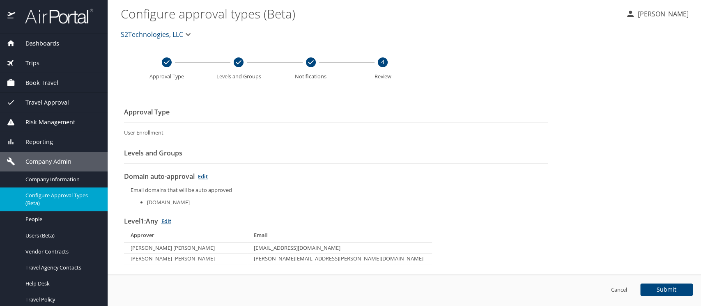
click at [171, 222] on link "Edit" at bounding box center [166, 221] width 10 height 7
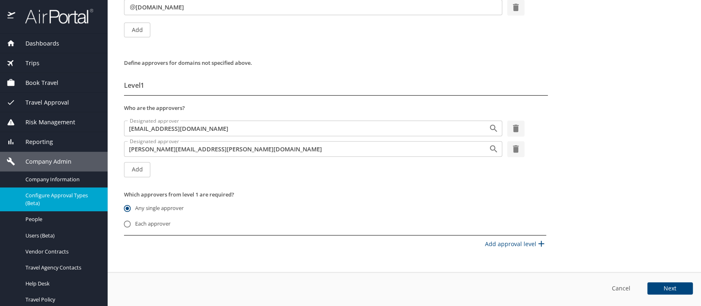
scroll to position [140, 0]
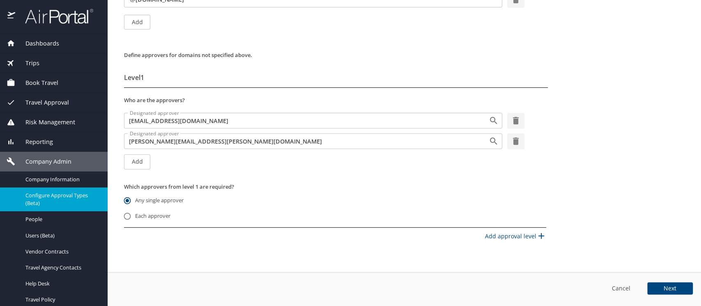
click at [44, 101] on span "Travel Approval" at bounding box center [42, 102] width 54 height 9
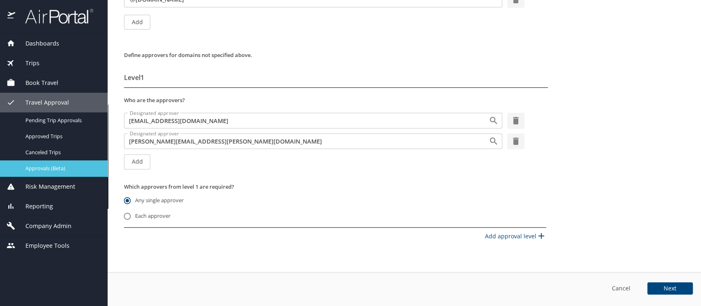
click at [44, 171] on span "Approvals (Beta)" at bounding box center [61, 169] width 72 height 8
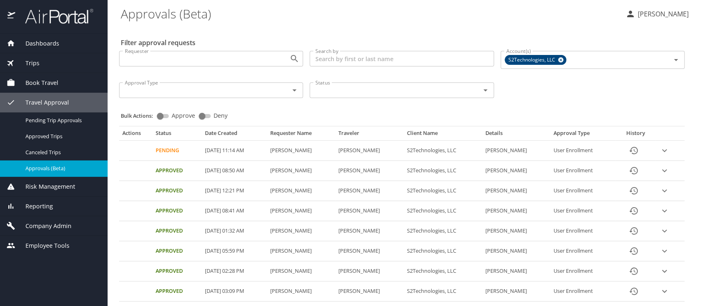
click at [629, 149] on icon "History" at bounding box center [634, 151] width 10 height 10
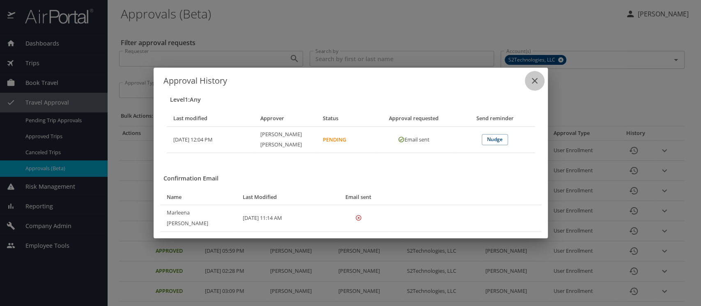
click at [536, 86] on icon "close" at bounding box center [535, 81] width 10 height 10
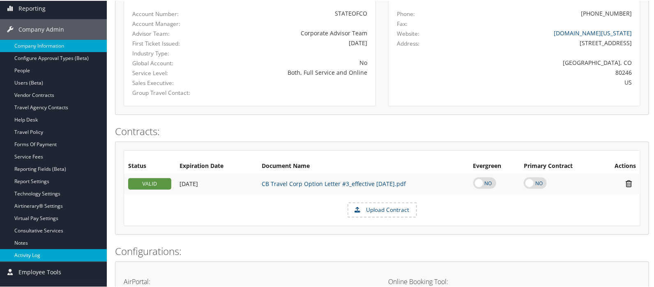
scroll to position [137, 0]
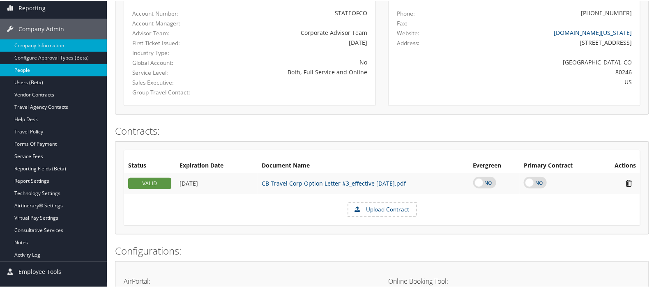
click at [21, 69] on link "People" at bounding box center [53, 69] width 107 height 12
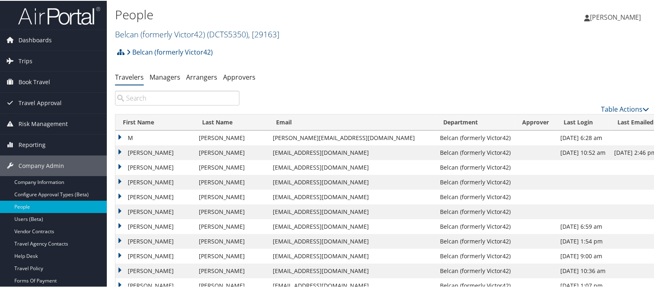
click at [141, 36] on link "Belcan (formerly Victor42) ( DCTS5350 ) , [ 29163 ]" at bounding box center [197, 33] width 164 height 11
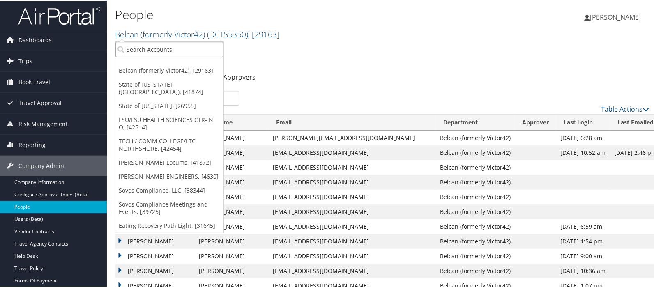
click at [140, 47] on input "search" at bounding box center [169, 48] width 108 height 15
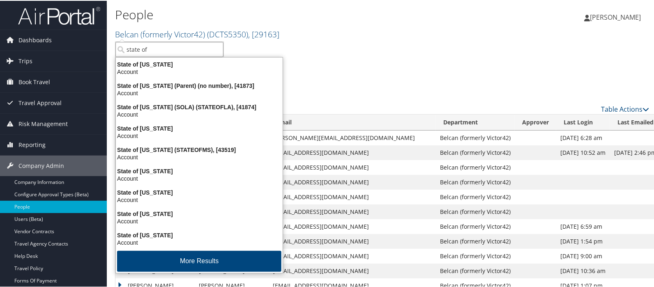
type input "state of c"
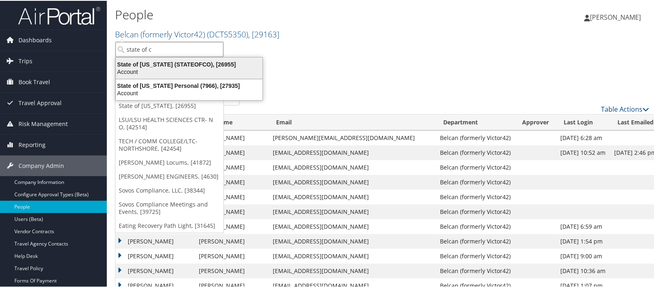
click at [145, 64] on div "State of [US_STATE] (STATEOFCO), [26955]" at bounding box center [189, 63] width 156 height 7
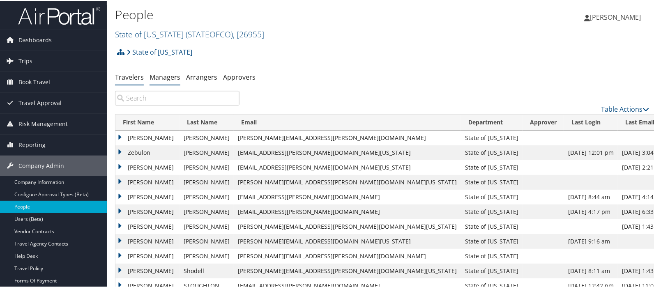
click at [154, 80] on link "Managers" at bounding box center [164, 76] width 31 height 9
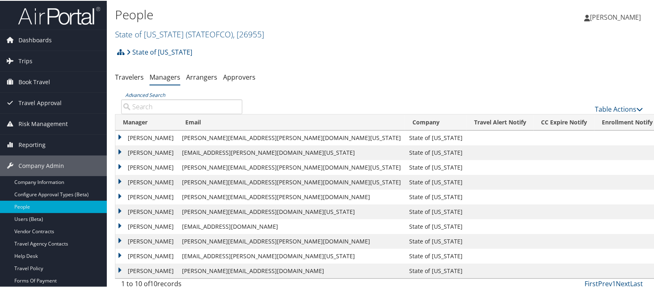
click at [155, 106] on input "Advanced Search" at bounding box center [181, 106] width 121 height 15
click at [600, 109] on link "Table Actions" at bounding box center [619, 108] width 48 height 9
click at [579, 124] on link "Add New Travel Manager" at bounding box center [592, 122] width 108 height 14
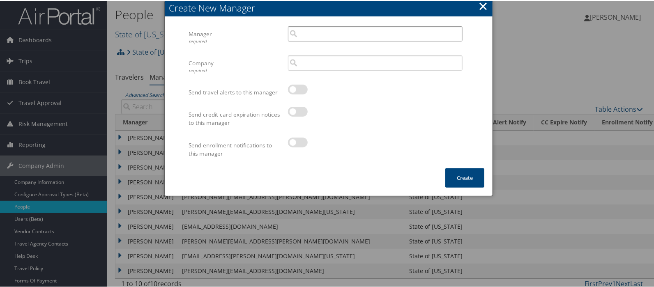
click at [308, 33] on input "search" at bounding box center [375, 32] width 175 height 15
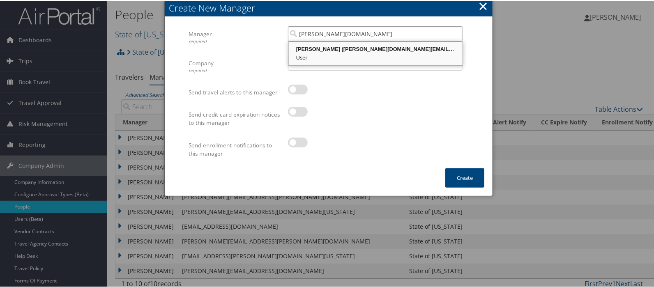
click at [353, 47] on div "[PERSON_NAME] ([PERSON_NAME][DOMAIN_NAME][EMAIL_ADDRESS][DOMAIN_NAME][US_STATE])" at bounding box center [375, 48] width 171 height 8
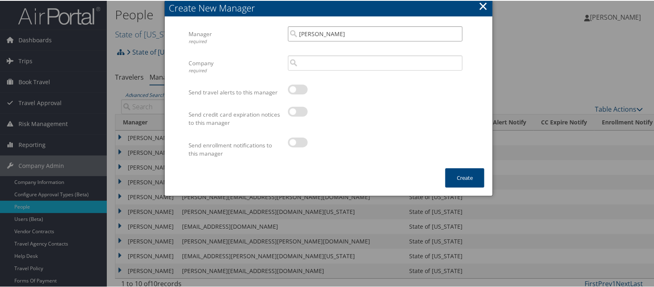
type input "[PERSON_NAME]"
click at [339, 58] on input "search" at bounding box center [375, 62] width 175 height 15
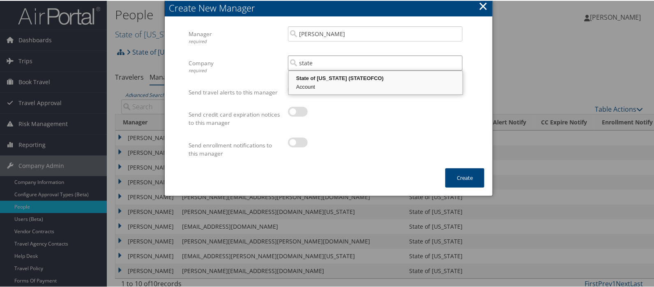
click at [337, 78] on div "State of [US_STATE] (STATEOFCO)" at bounding box center [375, 78] width 171 height 8
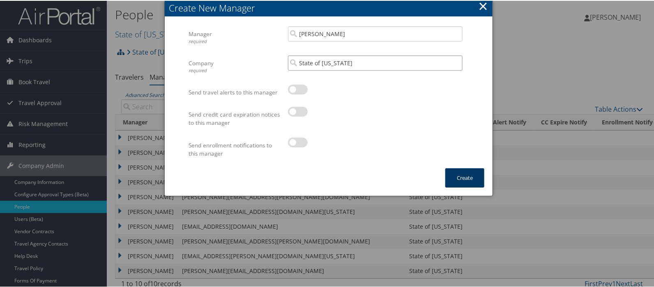
type input "State of [US_STATE]"
click at [460, 180] on button "Create" at bounding box center [464, 177] width 39 height 19
